Goal: Obtain resource: Obtain resource

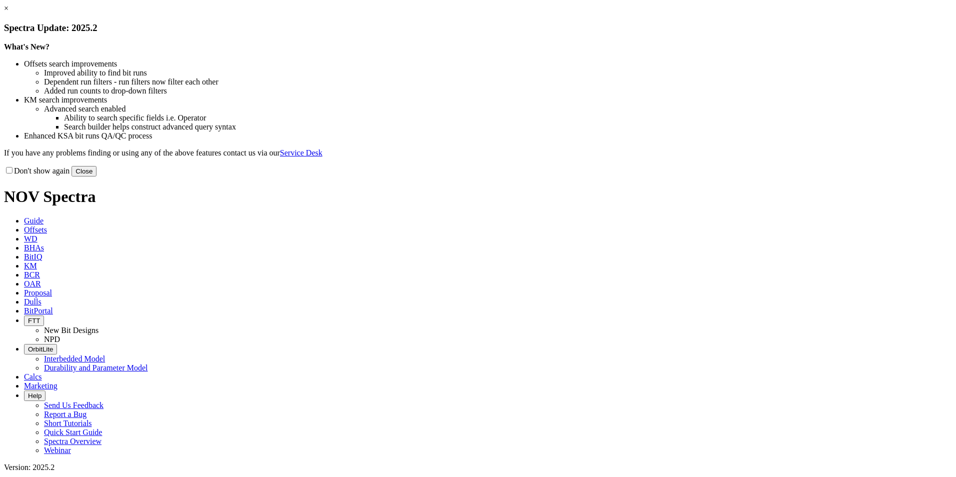
click at [678, 177] on div "Don't show again Close" at bounding box center [478, 171] width 948 height 11
click at [97, 177] on button "Close" at bounding box center [84, 171] width 25 height 11
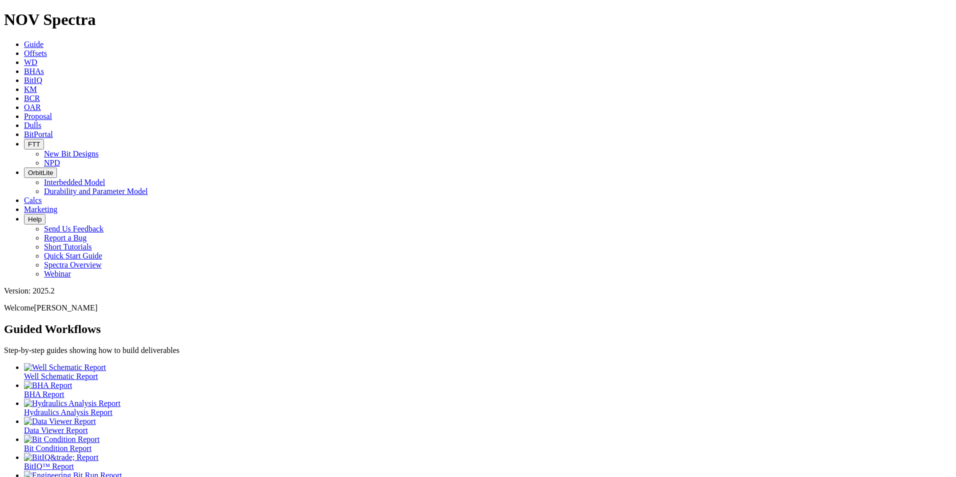
click at [47, 49] on link "Offsets" at bounding box center [35, 53] width 23 height 9
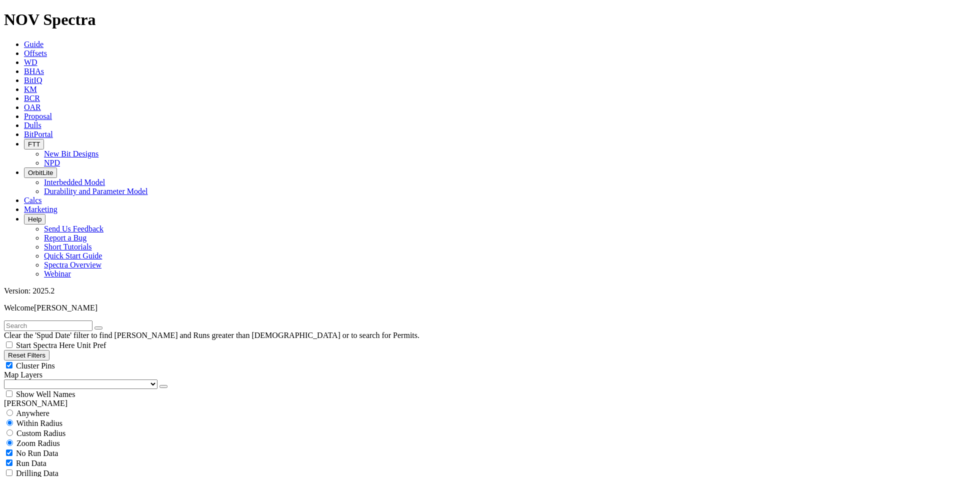
click at [13, 410] on input "radio" at bounding box center [10, 413] width 7 height 7
radio input "true"
radio input "false"
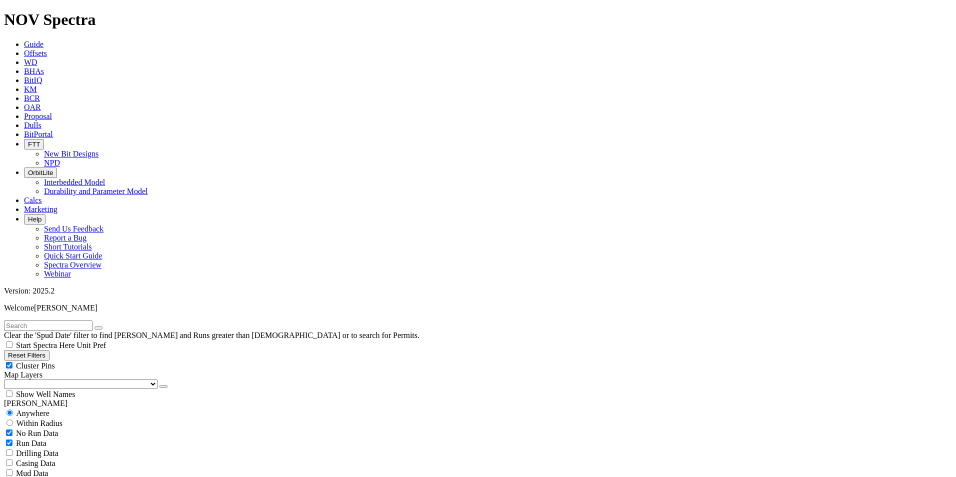
radio input "false"
radio input "true"
click at [20, 408] on div "Anywhere" at bounding box center [478, 413] width 948 height 10
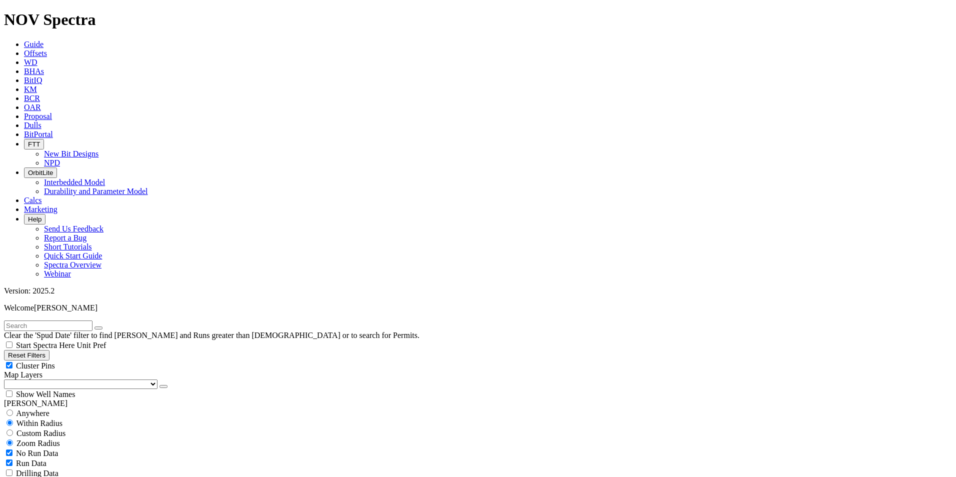
radio input "true"
radio input "false"
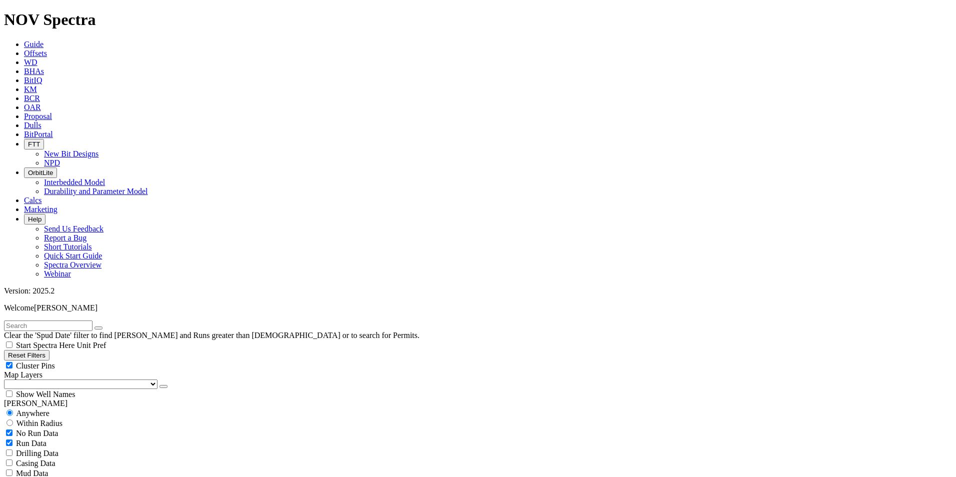
select select "17"
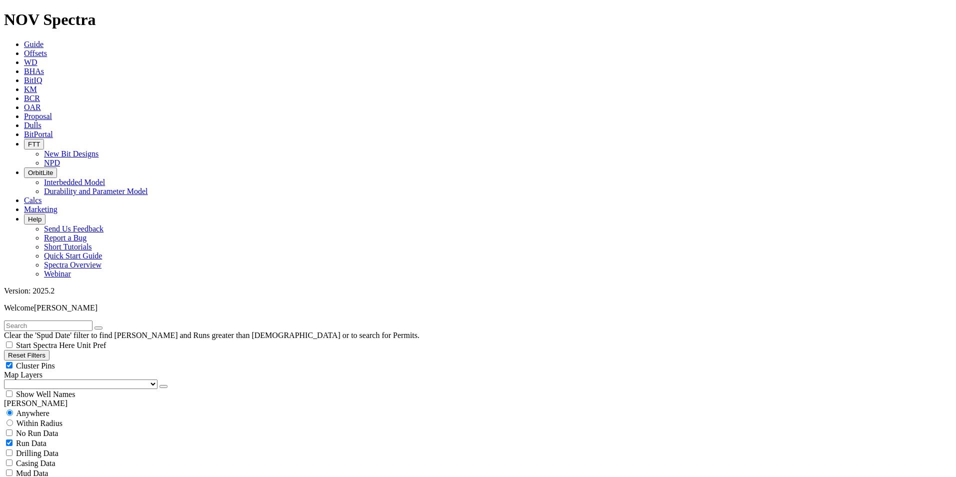
checkbox input "false"
select select "? number:17 ?"
